Goal: Task Accomplishment & Management: Use online tool/utility

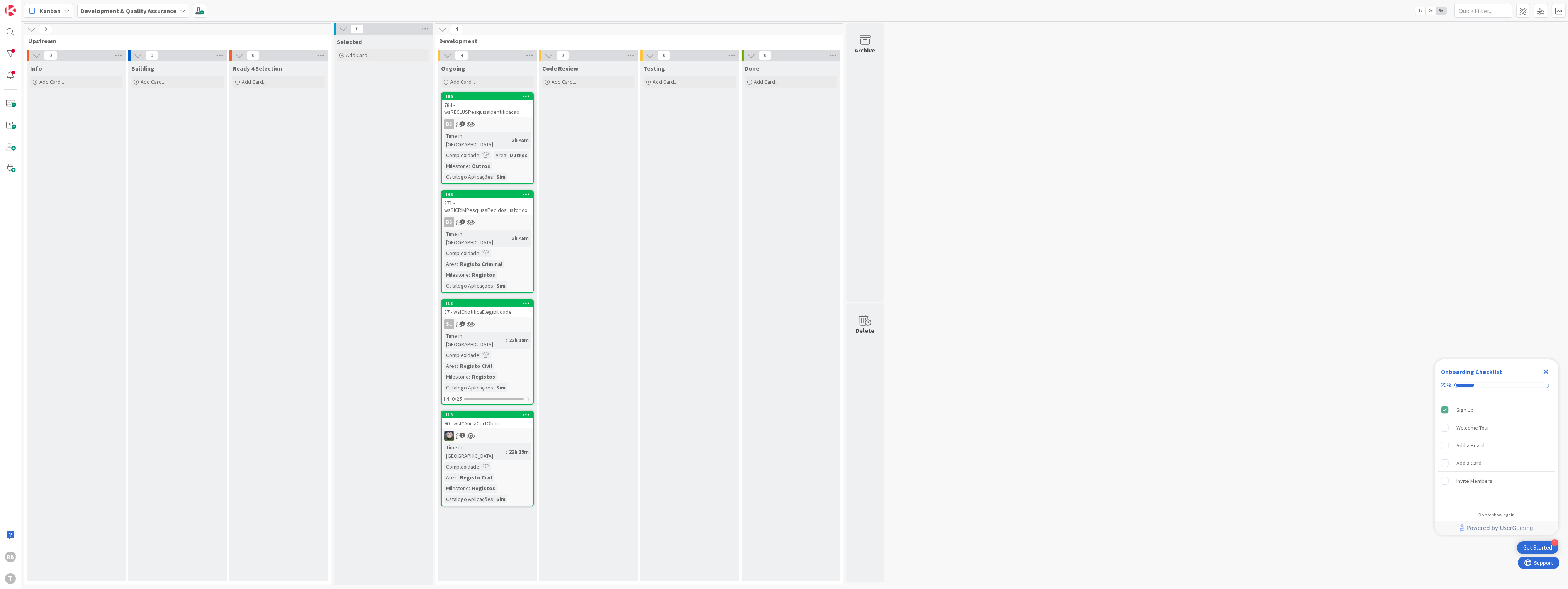
click at [491, 119] on div "BS 1" at bounding box center [488, 124] width 91 height 10
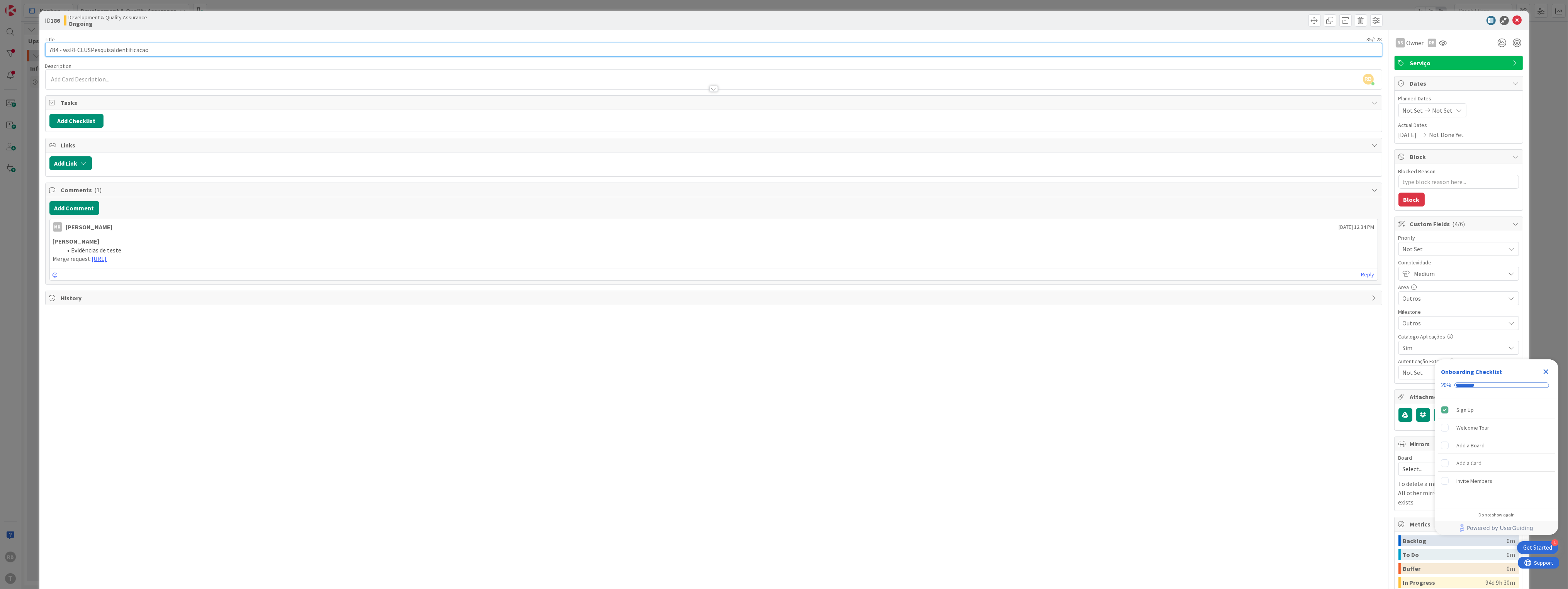
click at [132, 48] on input "784 - wsRECLUSPesquisaIdentificacao" at bounding box center [713, 49] width 1337 height 14
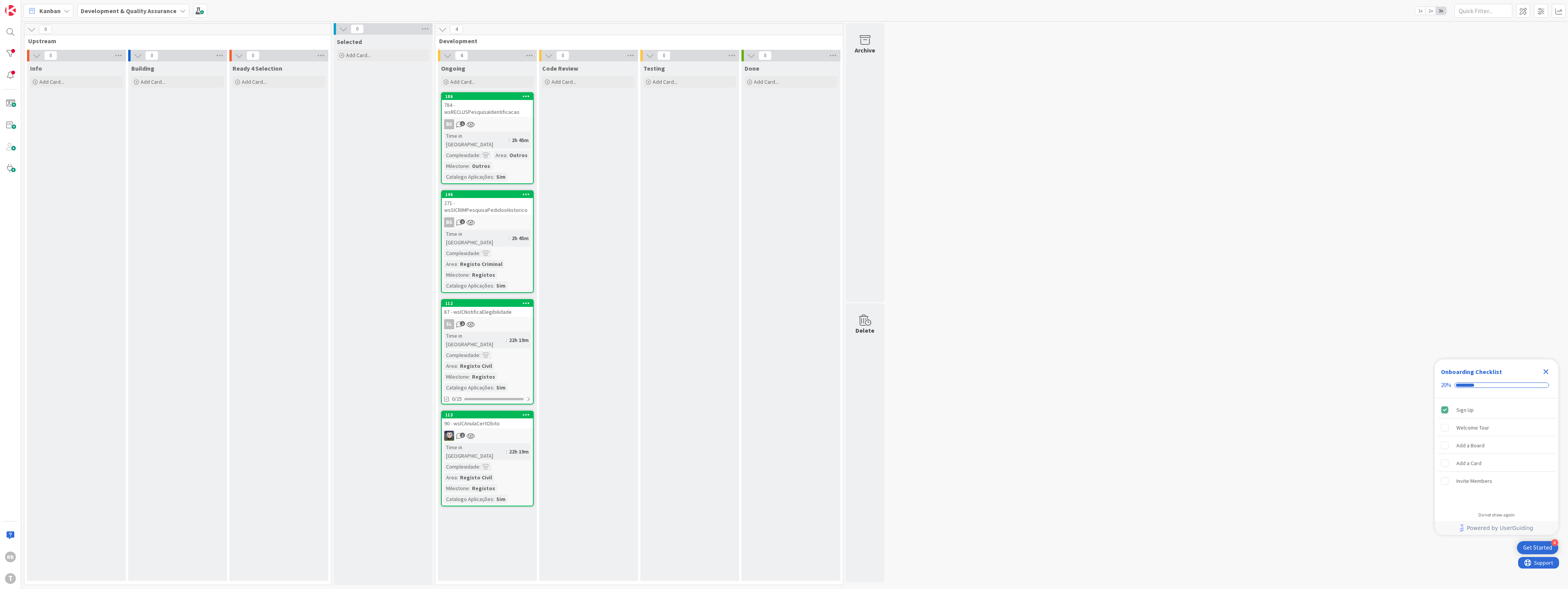
click at [496, 122] on link "186 784 - wsRECLUSPesquisaIdentificacao BS 1 Time in Column : 2h 45m Complexida…" at bounding box center [488, 138] width 93 height 92
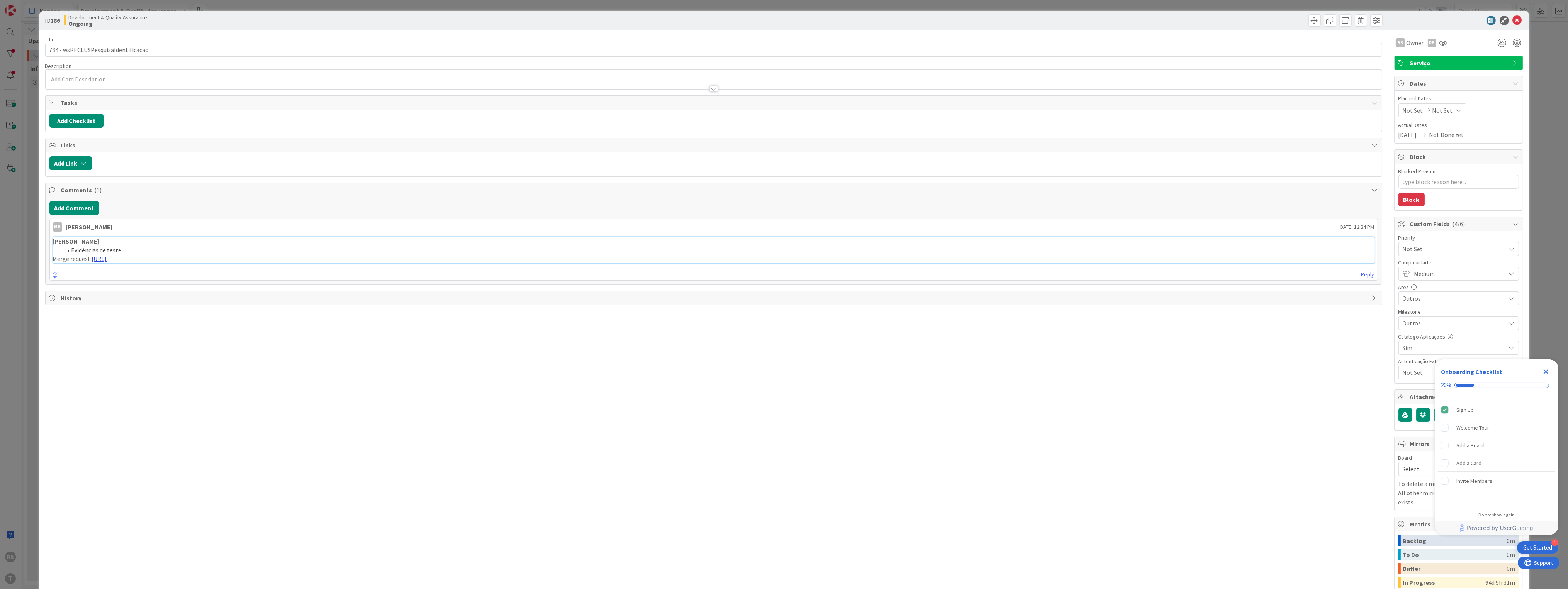
click at [107, 260] on link "https://gitlab.apps.ktools.justica.local/naspp/esb/apps/otr/wsrecluspesquisaide…" at bounding box center [99, 259] width 15 height 8
type textarea "x"
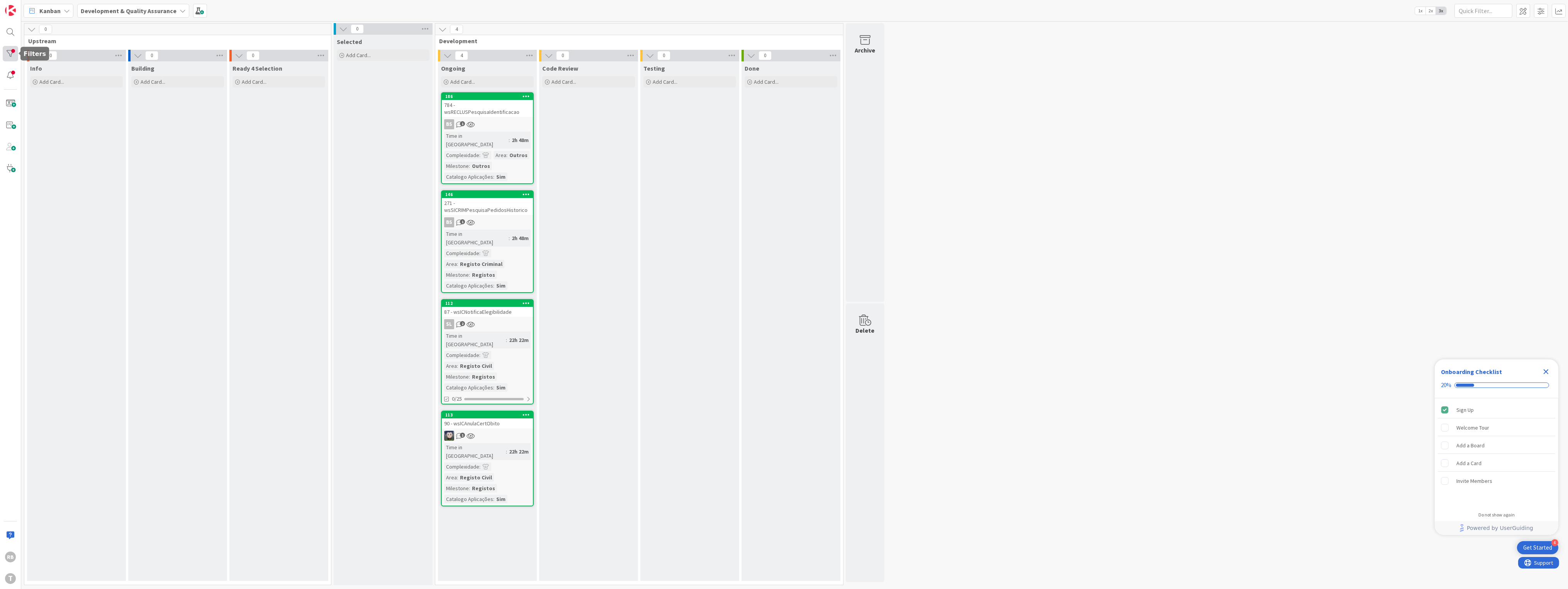
click at [8, 54] on div at bounding box center [10, 54] width 15 height 15
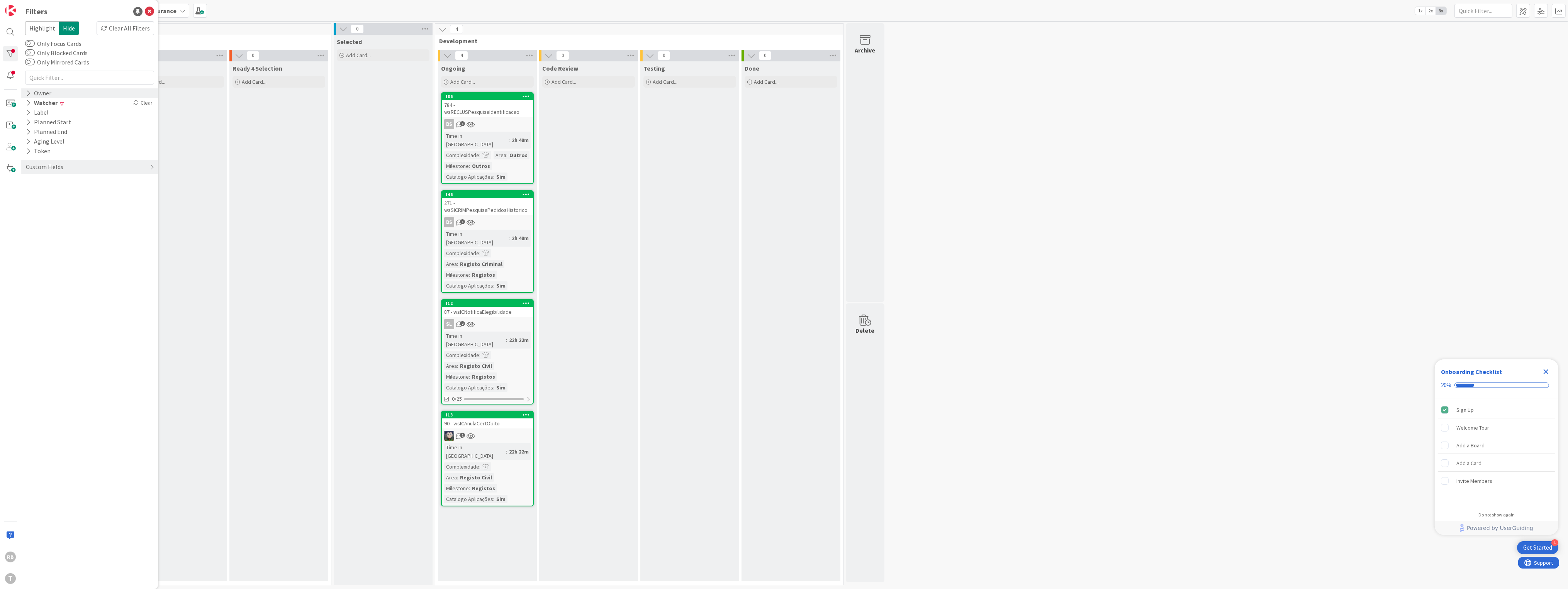
click at [29, 94] on icon at bounding box center [29, 93] width 5 height 7
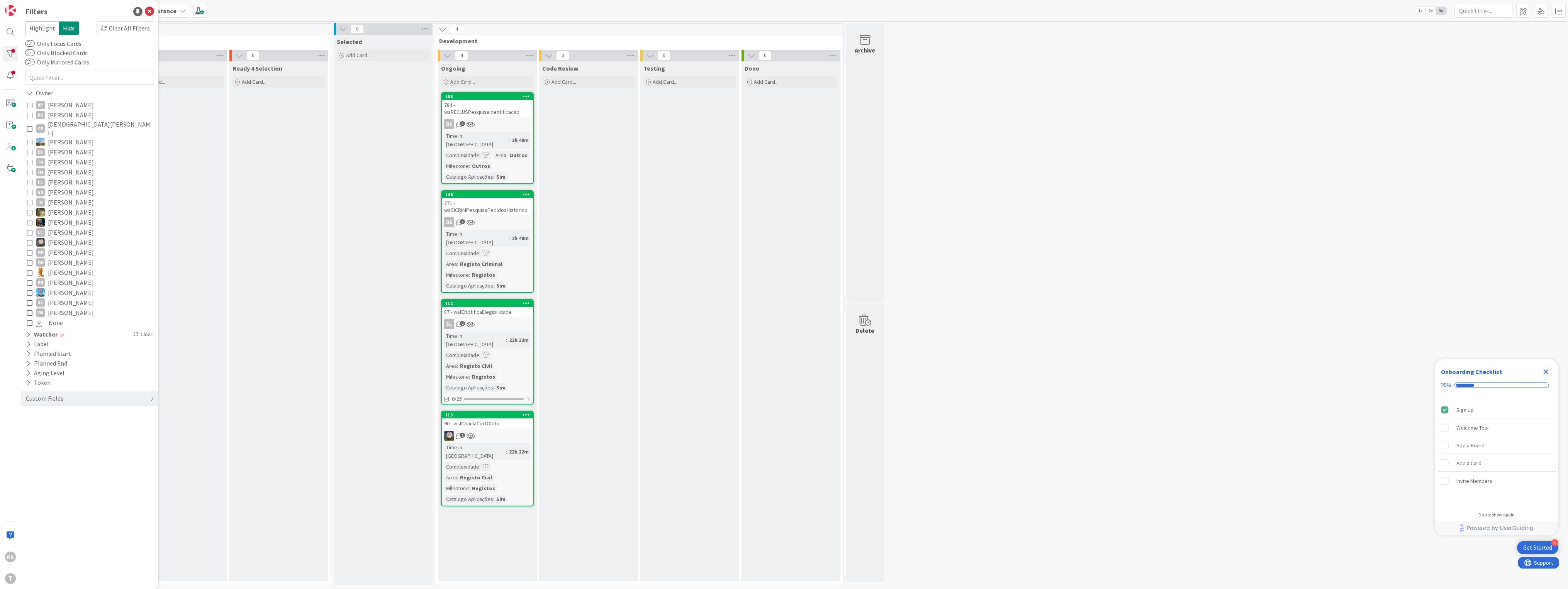
click at [31, 280] on icon at bounding box center [29, 282] width 5 height 5
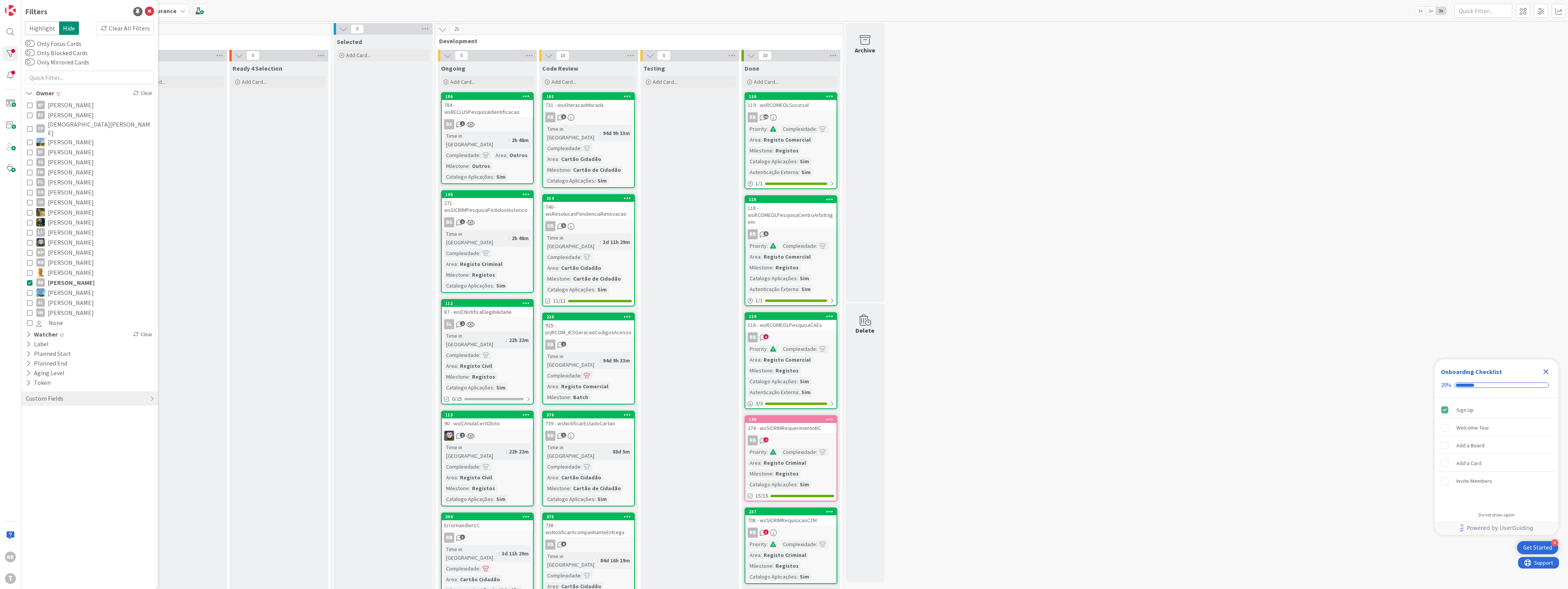
click at [505, 545] on div "Time in Column : 3d 11h 29m Complexidade : Area : Cartão Cidadão Milestone : Ca…" at bounding box center [488, 570] width 86 height 49
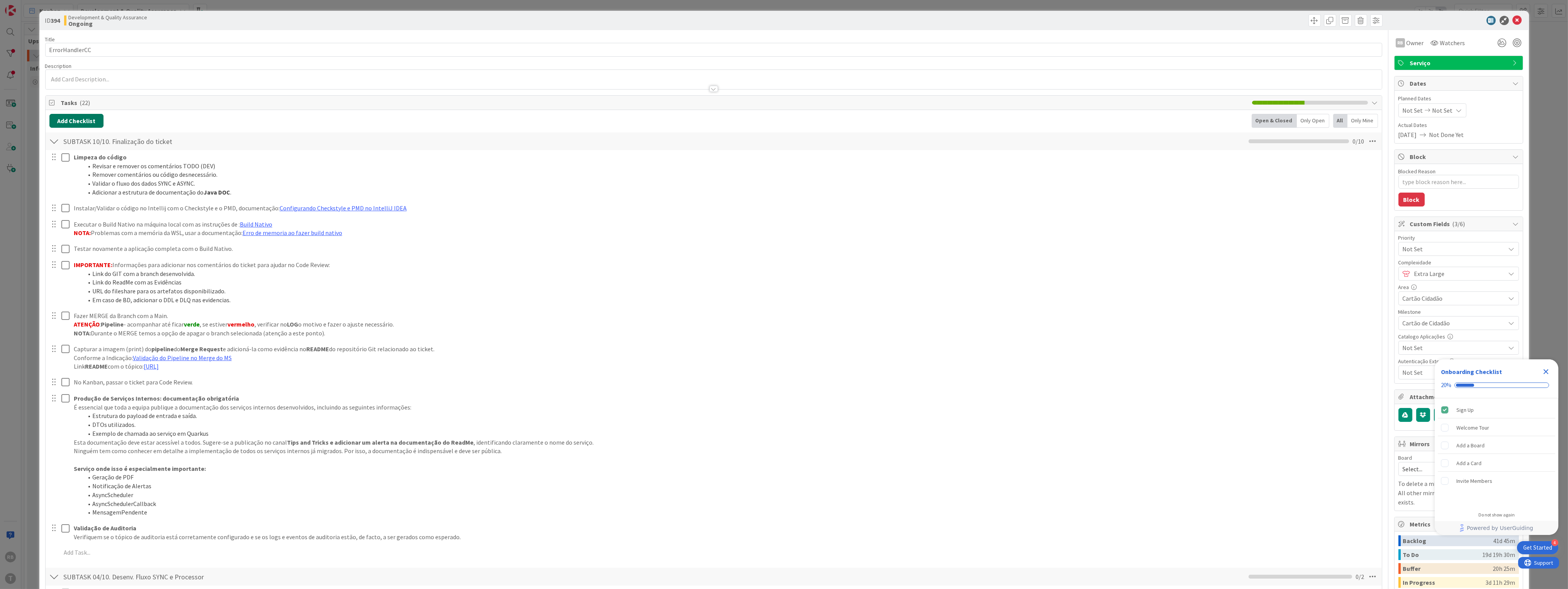
type textarea "x"
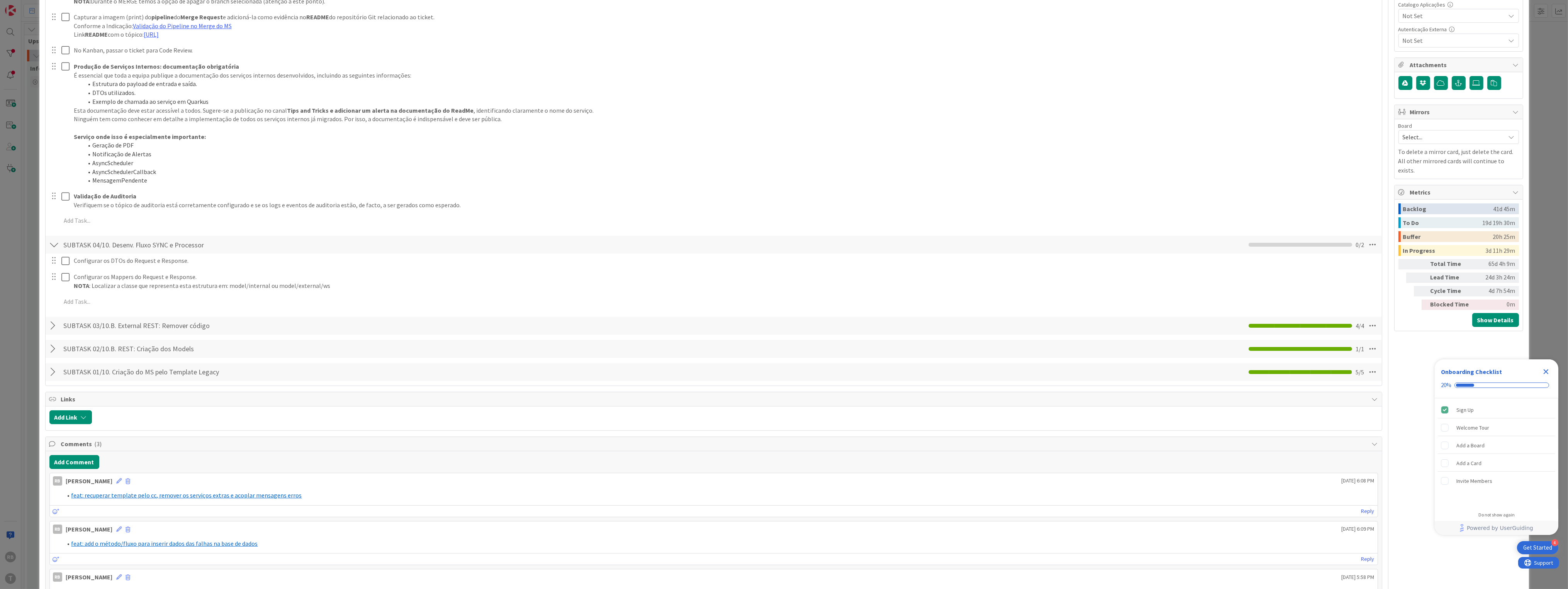
scroll to position [399, 0]
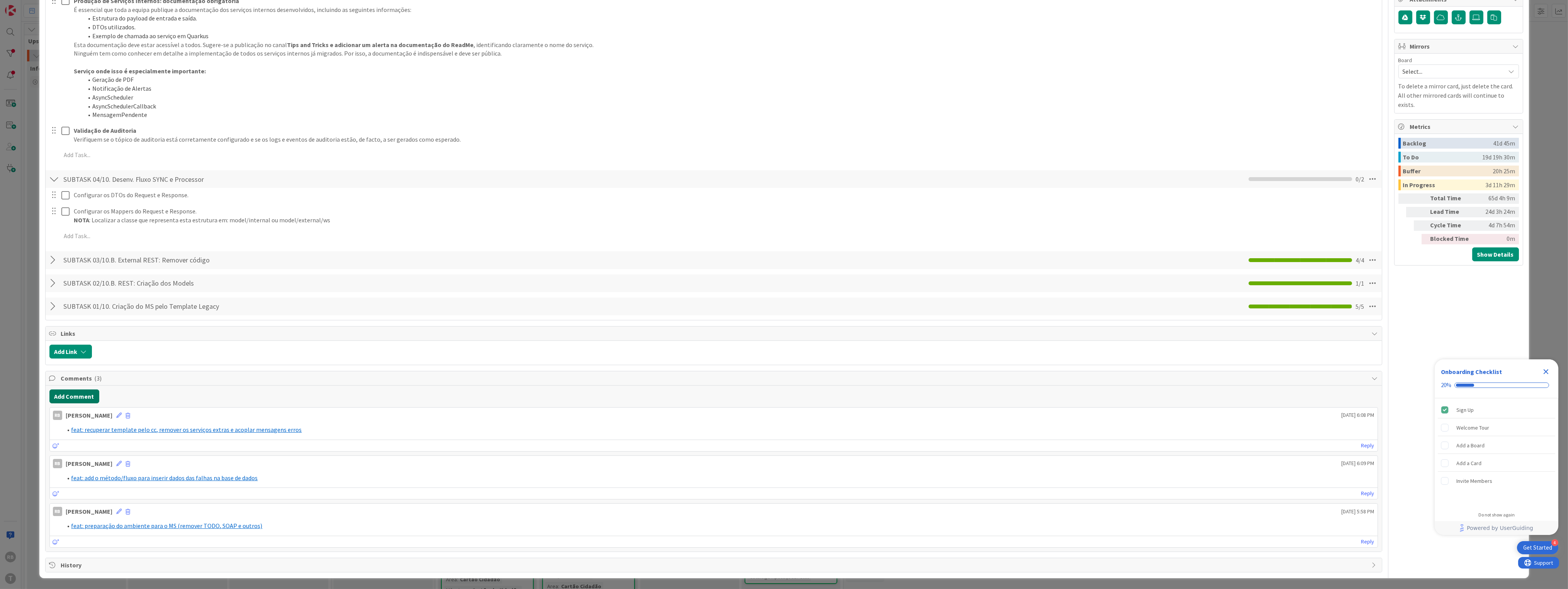
click at [74, 392] on button "Add Comment" at bounding box center [74, 396] width 50 height 14
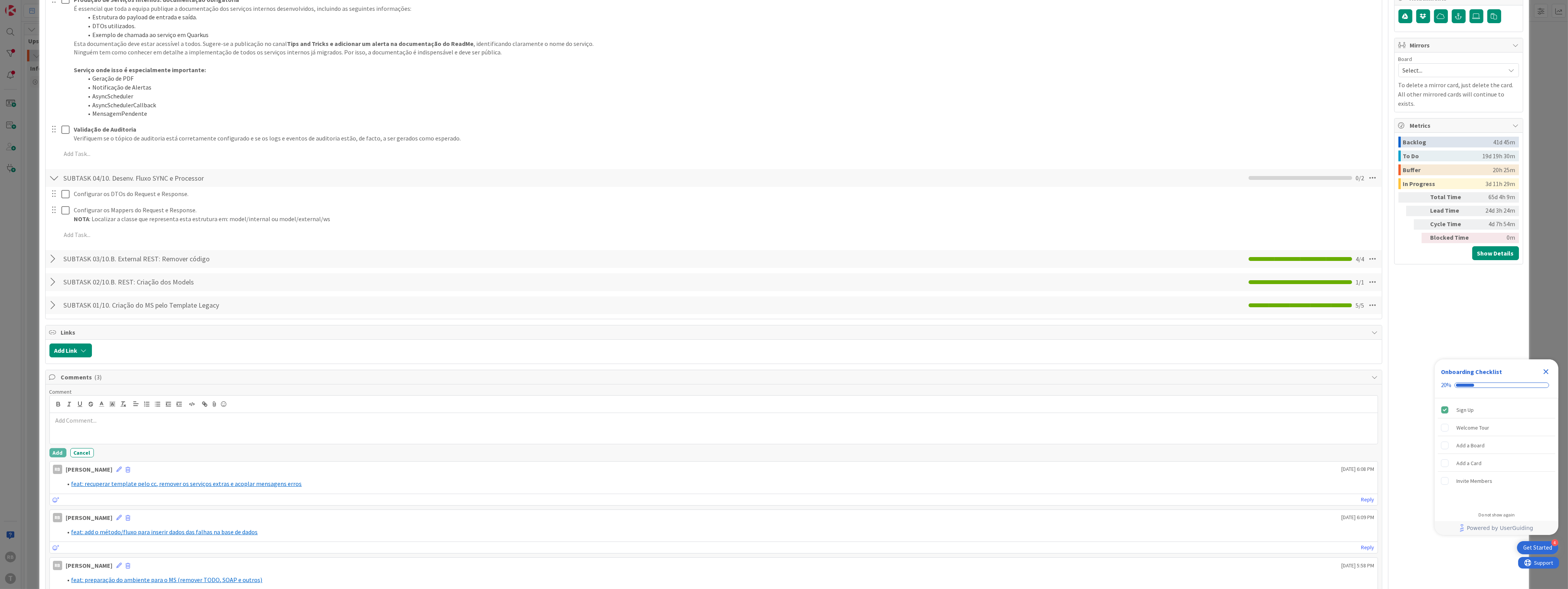
click at [98, 423] on p at bounding box center [713, 420] width 1321 height 9
click at [112, 404] on icon at bounding box center [112, 404] width 7 height 7
click at [116, 422] on span at bounding box center [113, 422] width 6 height 6
click at [101, 402] on polyline at bounding box center [101, 403] width 2 height 3
click at [140, 413] on span at bounding box center [141, 414] width 6 height 6
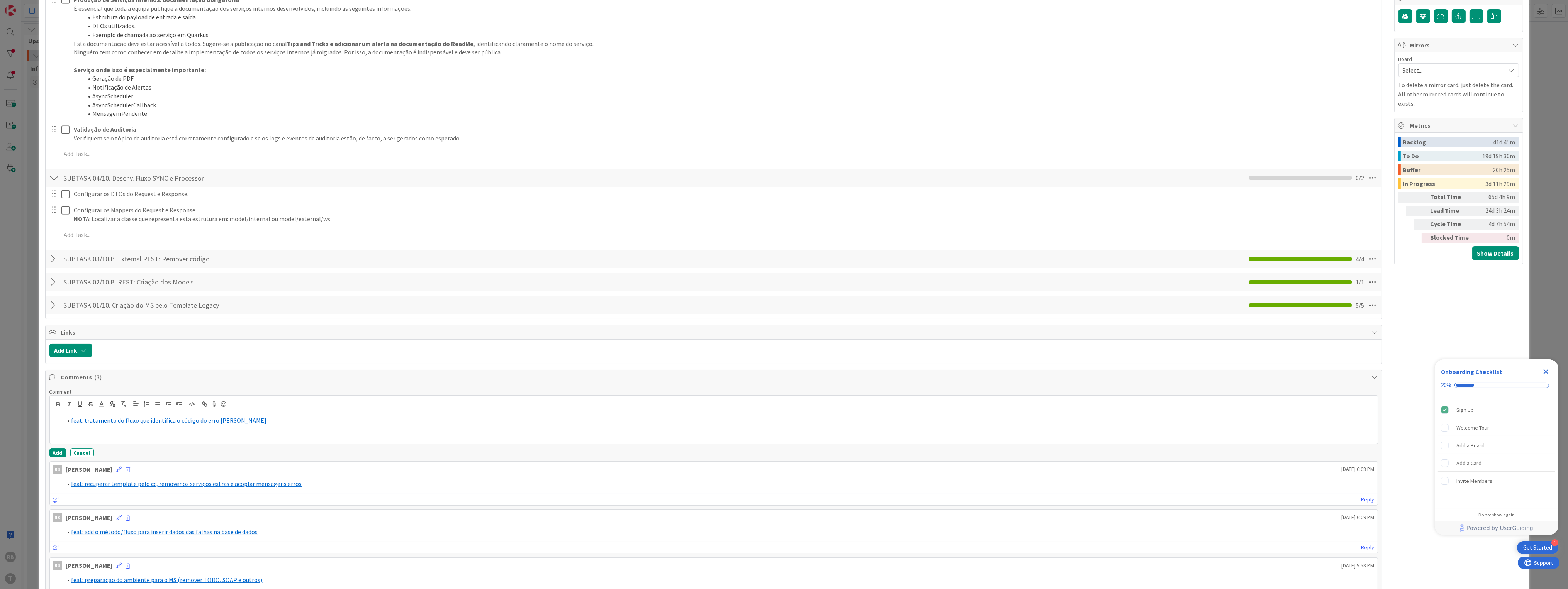
click at [285, 427] on div "feat: tratamento do fluxo que identifica o código do erro pelo cassandra" at bounding box center [713, 428] width 1328 height 31
click at [57, 454] on button "Add" at bounding box center [58, 453] width 17 height 9
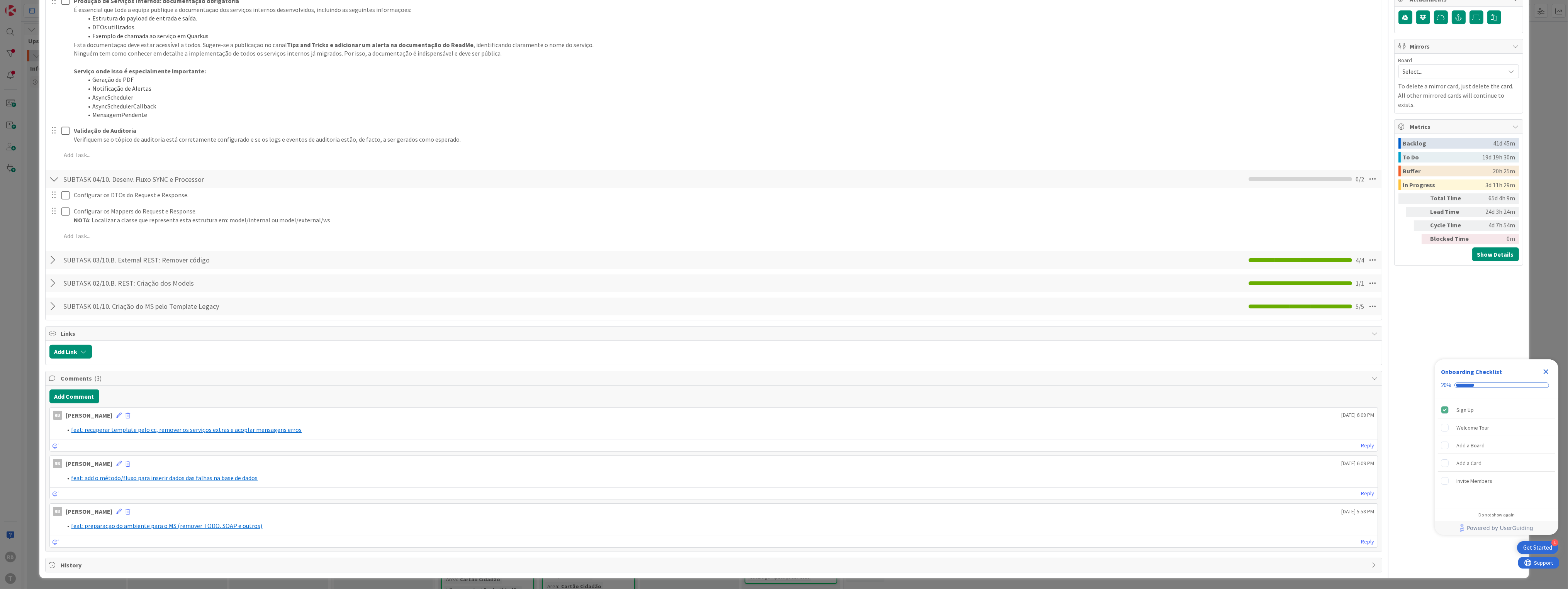
type textarea "x"
